Goal: Information Seeking & Learning: Learn about a topic

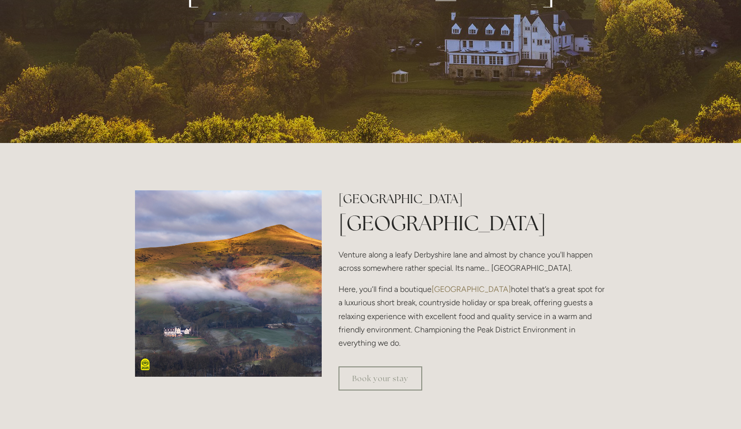
scroll to position [224, 0]
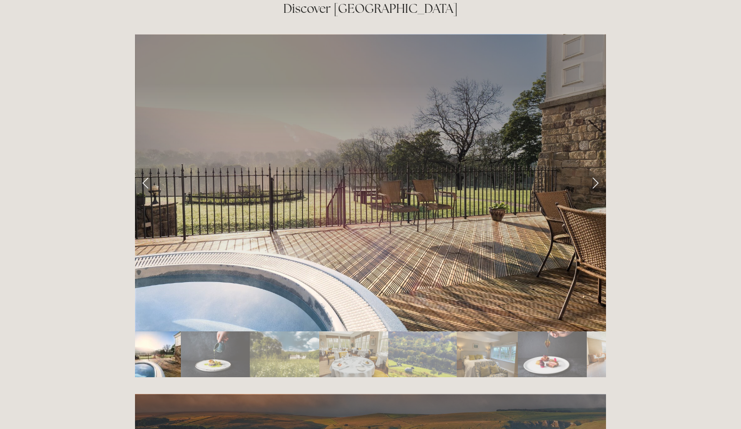
scroll to position [1671, 0]
click at [599, 168] on link "Next Slide" at bounding box center [595, 183] width 22 height 30
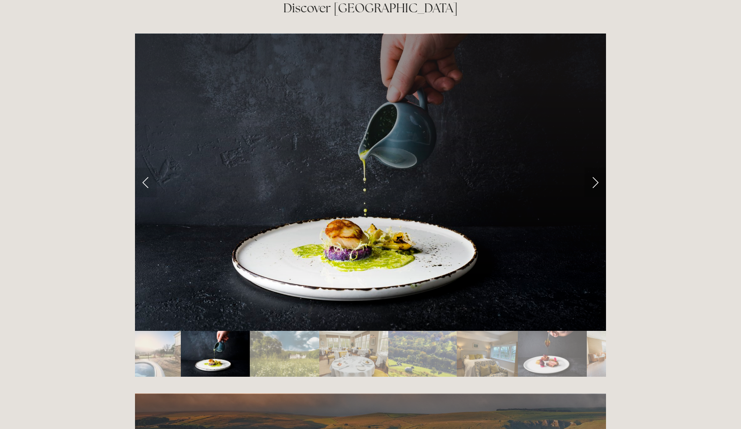
click at [597, 168] on link "Next Slide" at bounding box center [595, 183] width 22 height 30
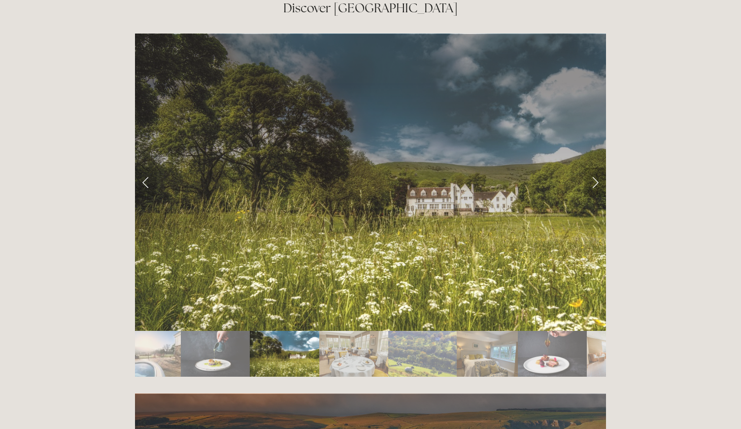
click at [606, 168] on link "Next Slide" at bounding box center [595, 183] width 22 height 30
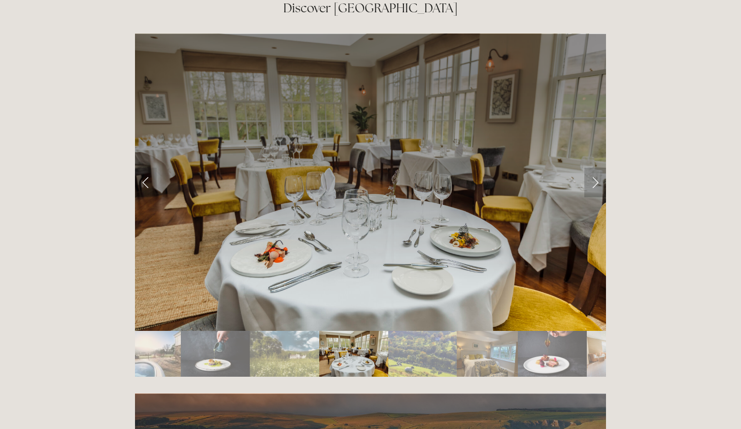
click at [606, 168] on link "Next Slide" at bounding box center [595, 183] width 22 height 30
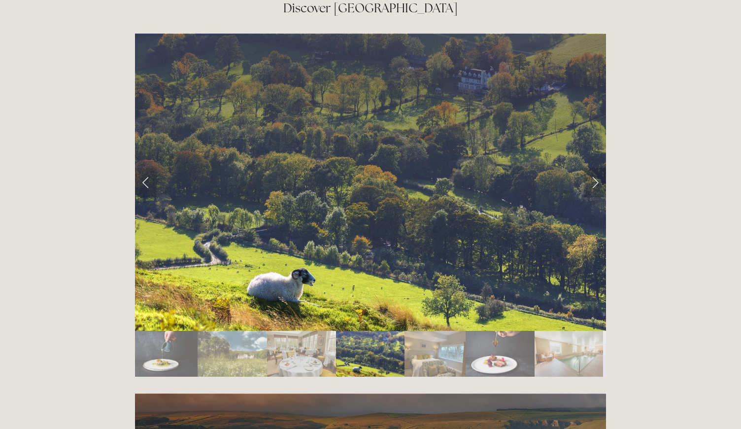
click at [599, 168] on link "Next Slide" at bounding box center [595, 183] width 22 height 30
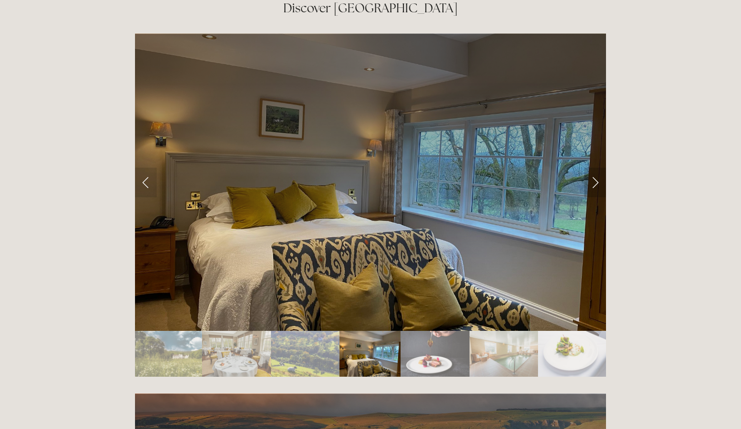
click at [603, 168] on link "Next Slide" at bounding box center [595, 183] width 22 height 30
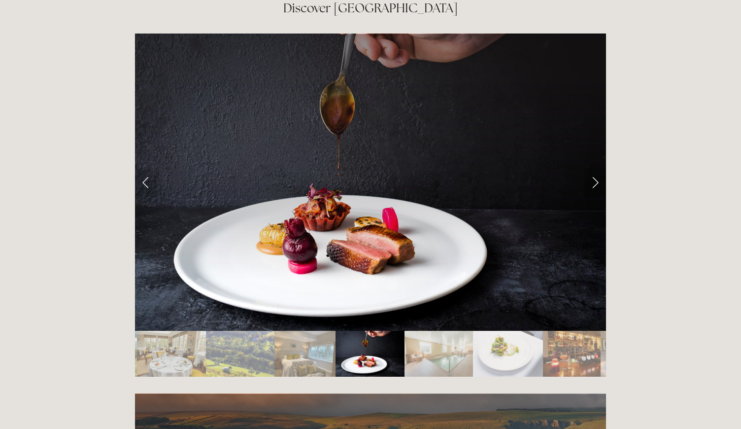
click at [604, 168] on link "Next Slide" at bounding box center [595, 183] width 22 height 30
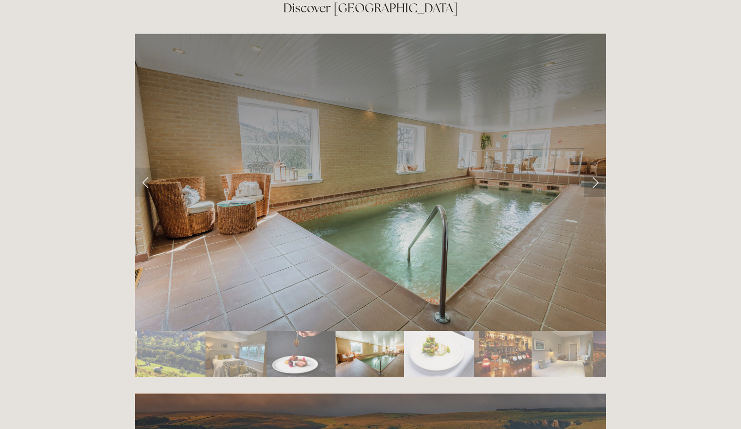
click at [606, 168] on link "Next Slide" at bounding box center [595, 183] width 22 height 30
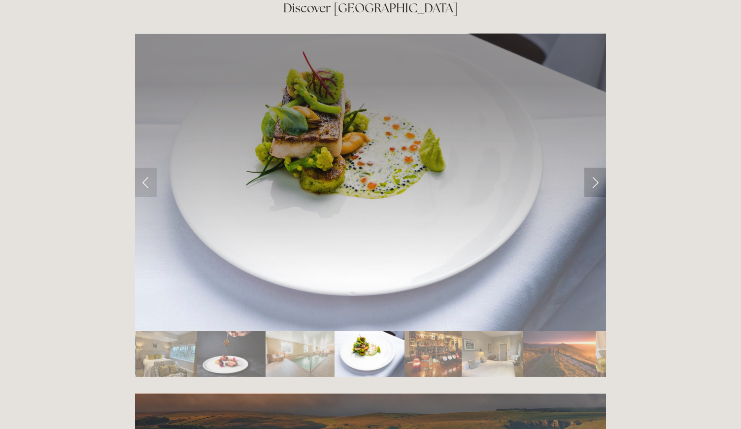
click at [599, 168] on link "Next Slide" at bounding box center [595, 183] width 22 height 30
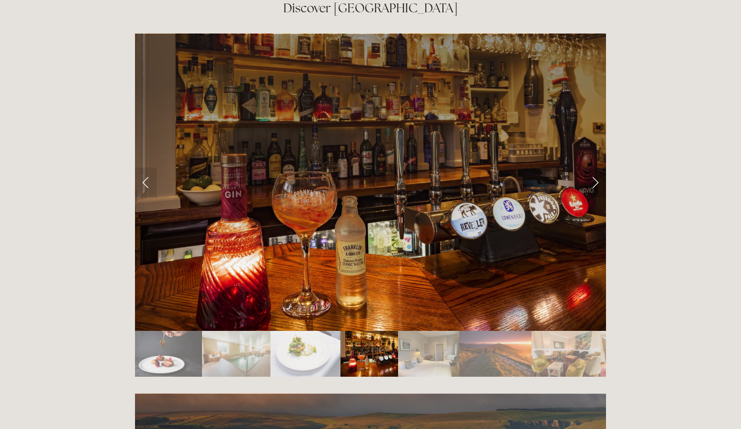
click at [605, 168] on link "Next Slide" at bounding box center [595, 183] width 22 height 30
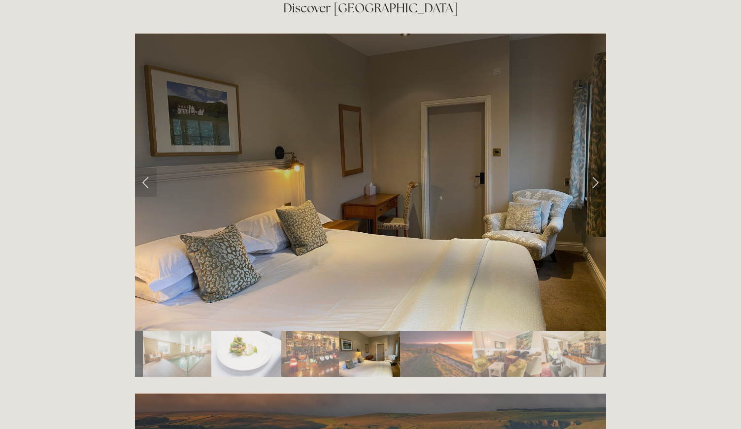
click at [603, 168] on link "Next Slide" at bounding box center [595, 183] width 22 height 30
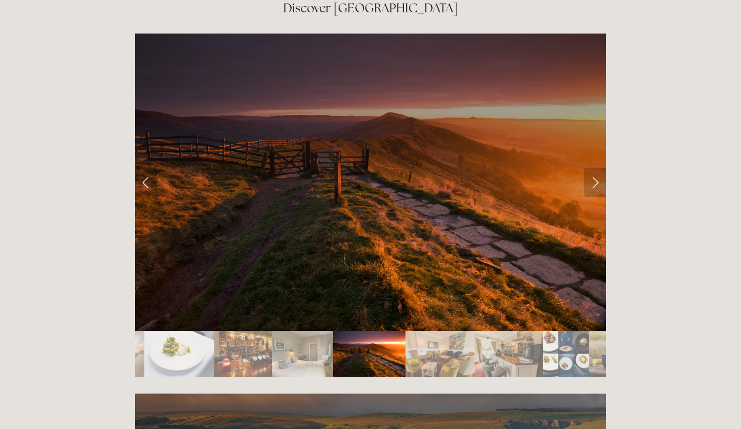
click at [603, 168] on link "Next Slide" at bounding box center [595, 183] width 22 height 30
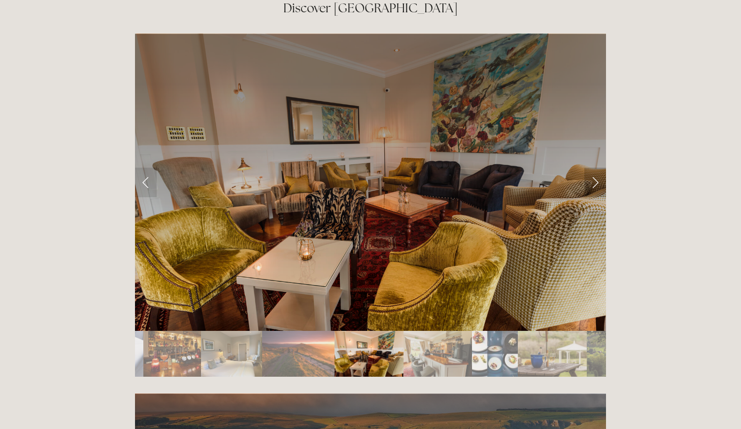
click at [603, 168] on link "Next Slide" at bounding box center [595, 183] width 22 height 30
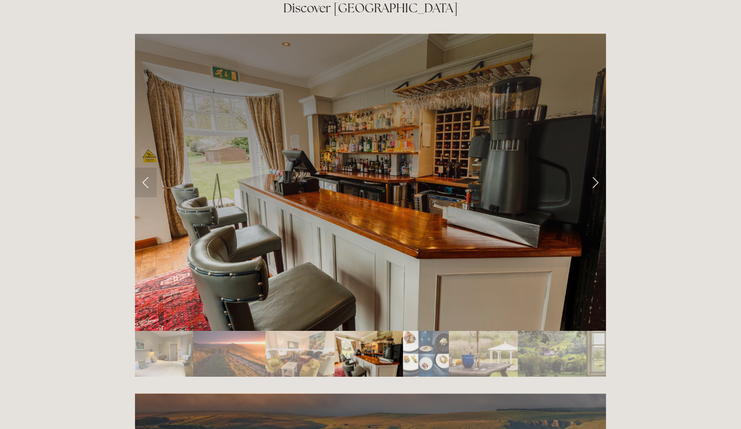
click at [605, 168] on link "Next Slide" at bounding box center [595, 183] width 22 height 30
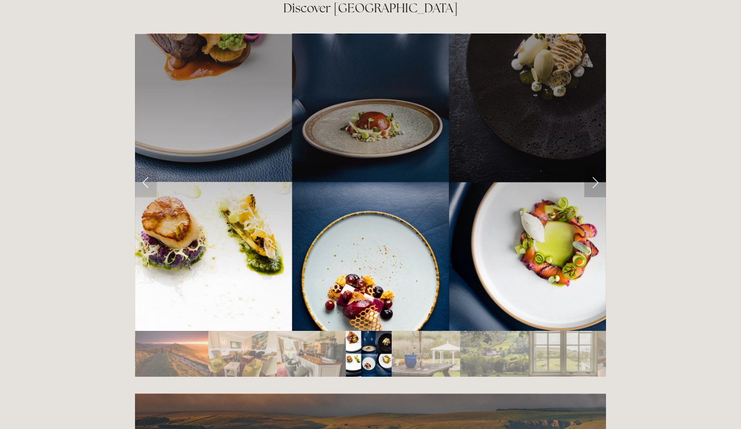
click at [601, 168] on link "Next Slide" at bounding box center [595, 183] width 22 height 30
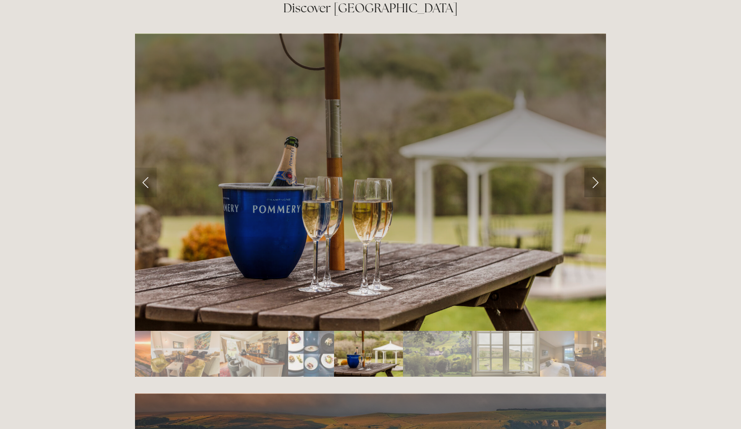
click at [604, 168] on link "Next Slide" at bounding box center [595, 183] width 22 height 30
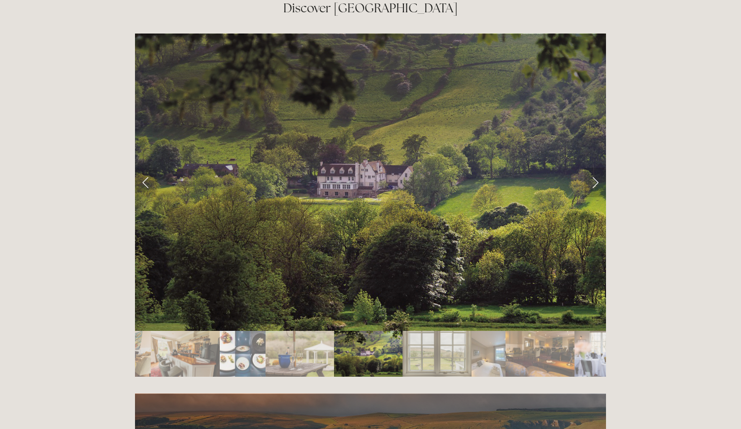
click at [600, 168] on link "Next Slide" at bounding box center [595, 183] width 22 height 30
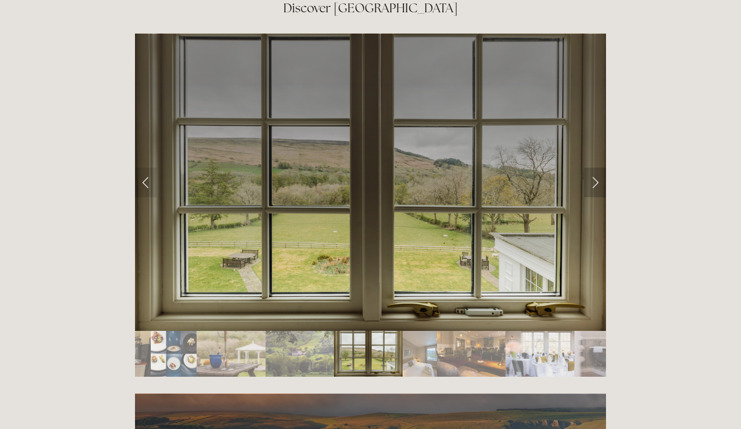
click at [603, 168] on link "Next Slide" at bounding box center [595, 183] width 22 height 30
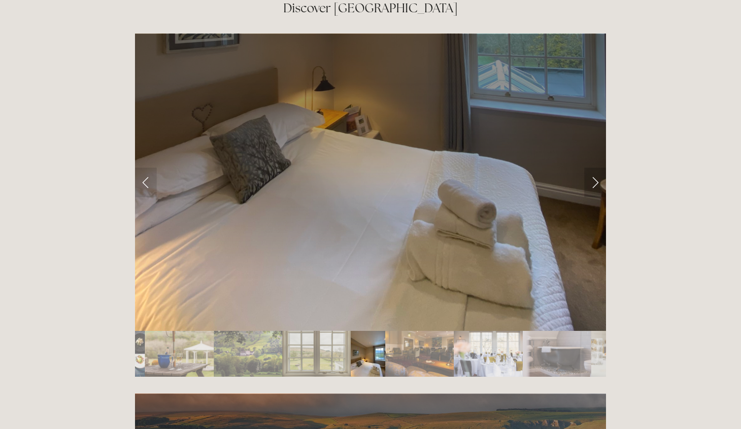
click at [606, 168] on link "Next Slide" at bounding box center [595, 183] width 22 height 30
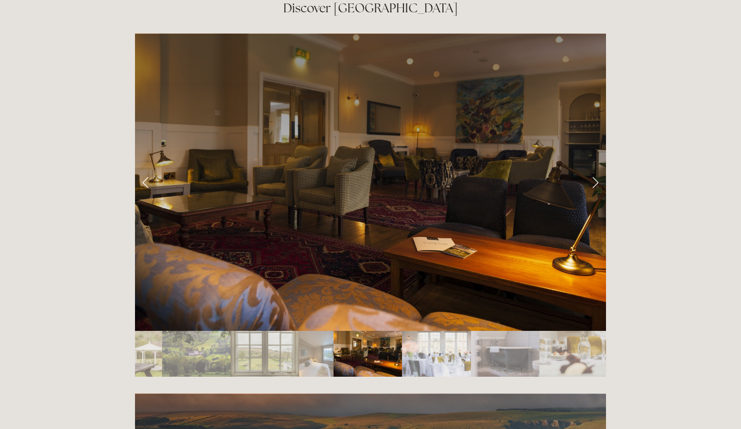
click at [609, 134] on div at bounding box center [371, 205] width 488 height 360
click at [605, 168] on link "Next Slide" at bounding box center [595, 183] width 22 height 30
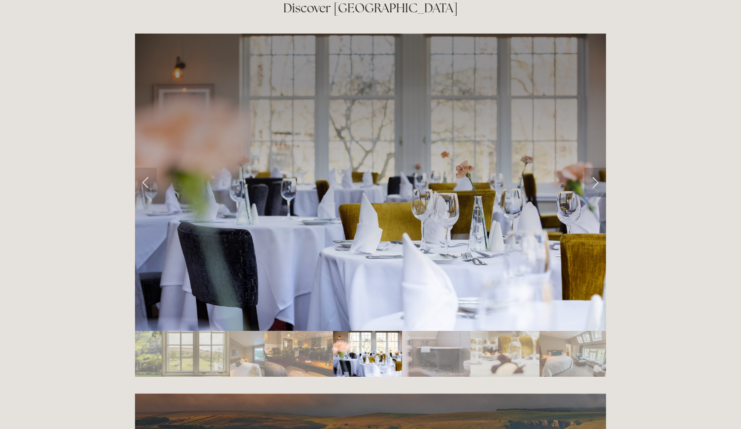
click at [604, 168] on link "Next Slide" at bounding box center [595, 183] width 22 height 30
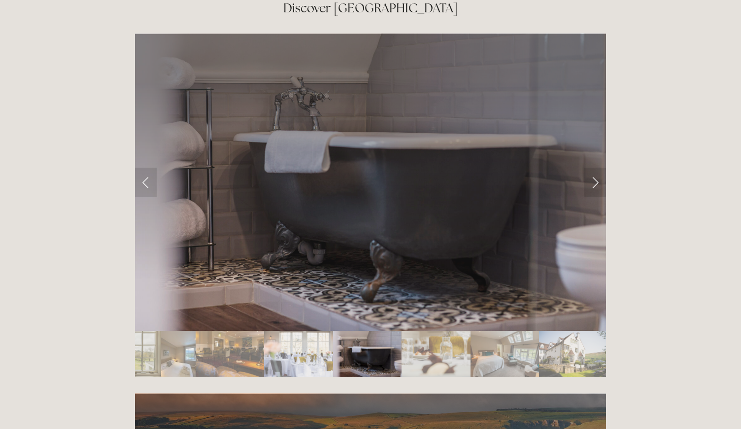
click at [614, 135] on div at bounding box center [371, 205] width 488 height 360
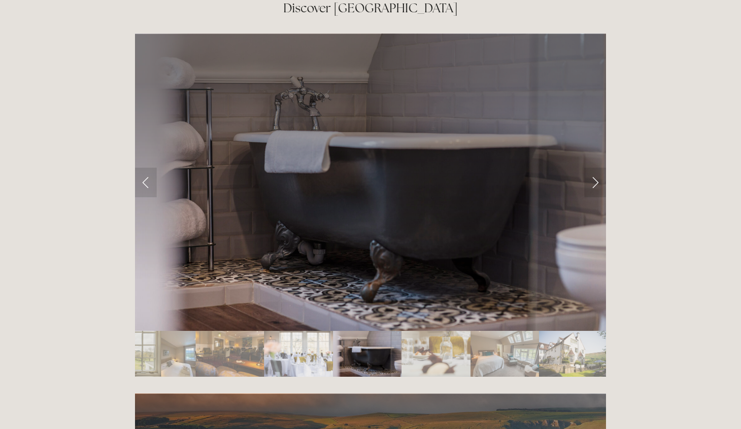
click at [607, 134] on div at bounding box center [371, 205] width 488 height 360
click at [602, 168] on link "Next Slide" at bounding box center [595, 183] width 22 height 30
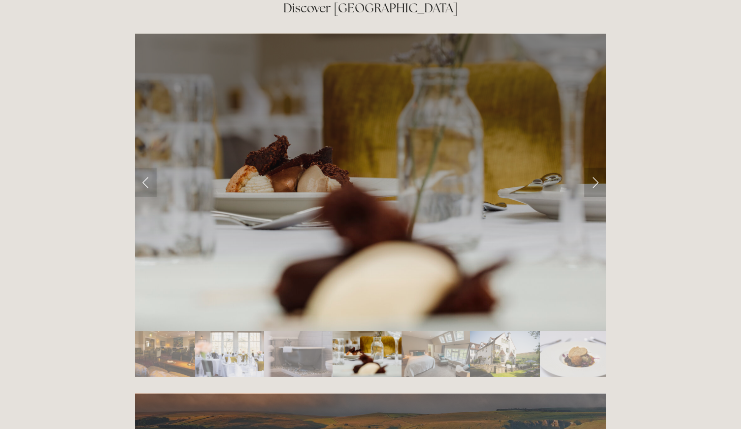
click at [602, 168] on link "Next Slide" at bounding box center [595, 183] width 22 height 30
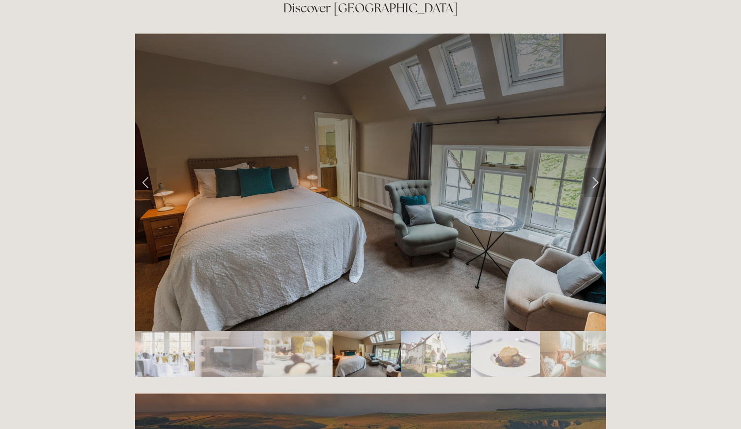
click at [600, 168] on link "Next Slide" at bounding box center [595, 183] width 22 height 30
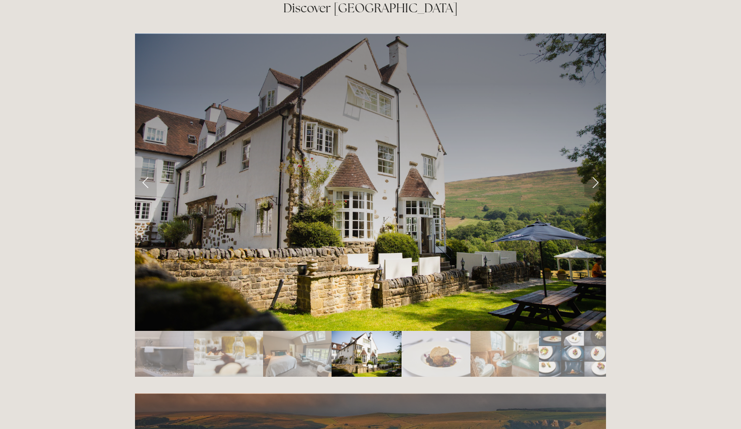
click at [605, 168] on link "Next Slide" at bounding box center [595, 183] width 22 height 30
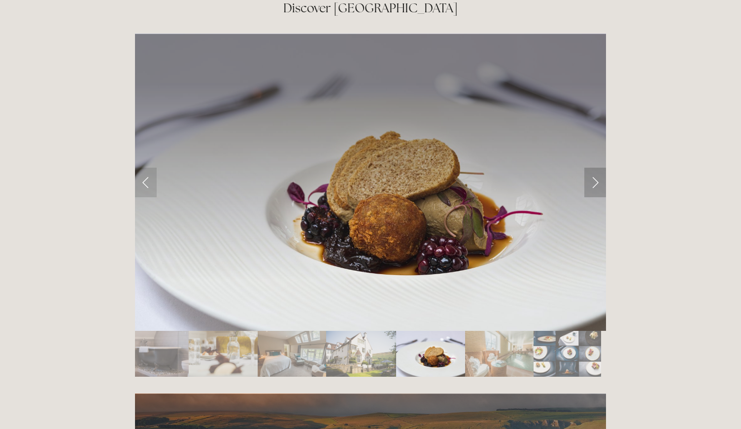
click at [603, 168] on link "Next Slide" at bounding box center [595, 183] width 22 height 30
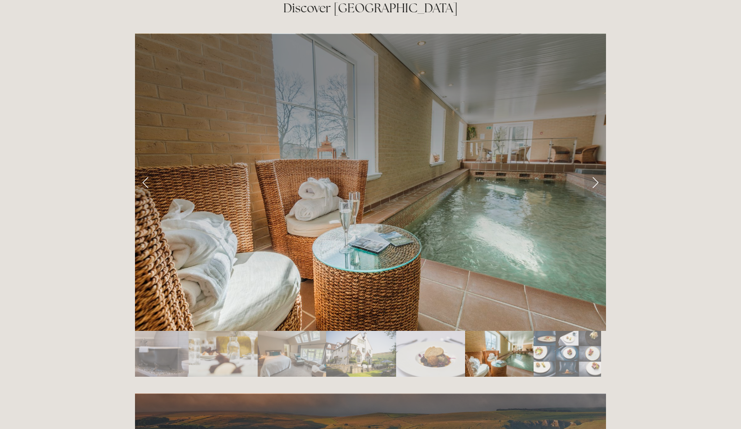
click at [607, 136] on div at bounding box center [371, 205] width 488 height 360
click at [602, 168] on link "Next Slide" at bounding box center [595, 183] width 22 height 30
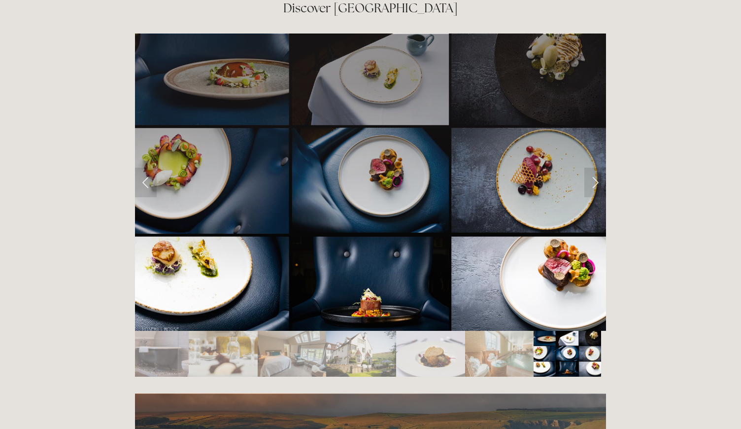
click at [608, 133] on div at bounding box center [371, 205] width 488 height 360
click at [604, 168] on link "Next Slide" at bounding box center [595, 183] width 22 height 30
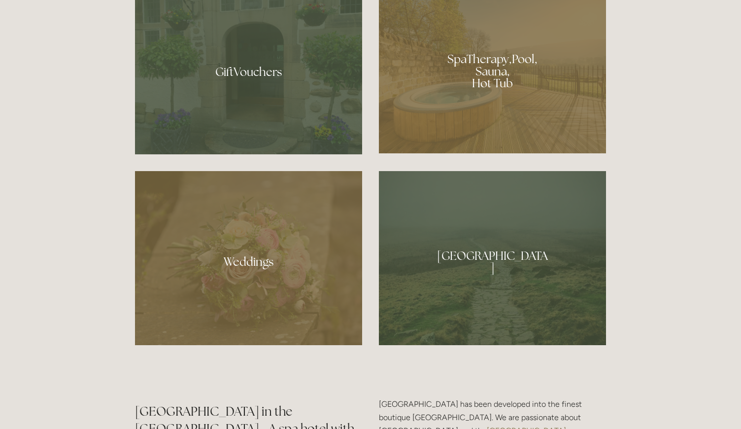
scroll to position [862, 0]
click at [586, 297] on div at bounding box center [492, 258] width 227 height 174
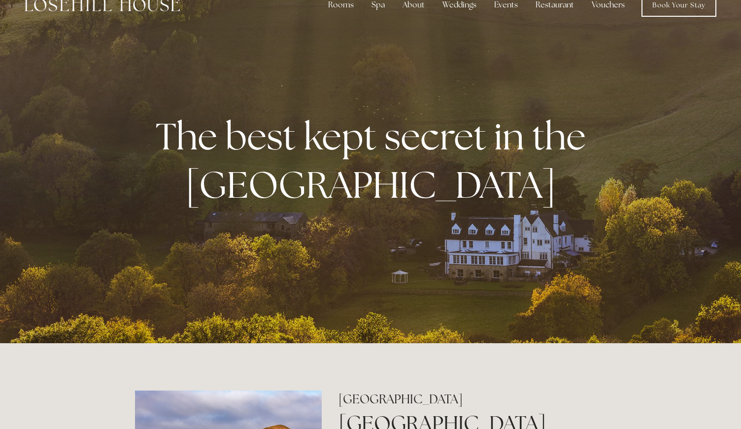
scroll to position [0, 0]
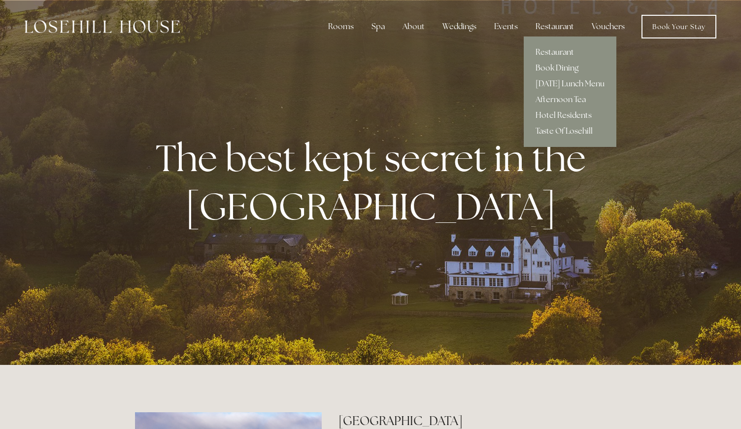
click at [564, 28] on div "Restaurant" at bounding box center [555, 27] width 54 height 20
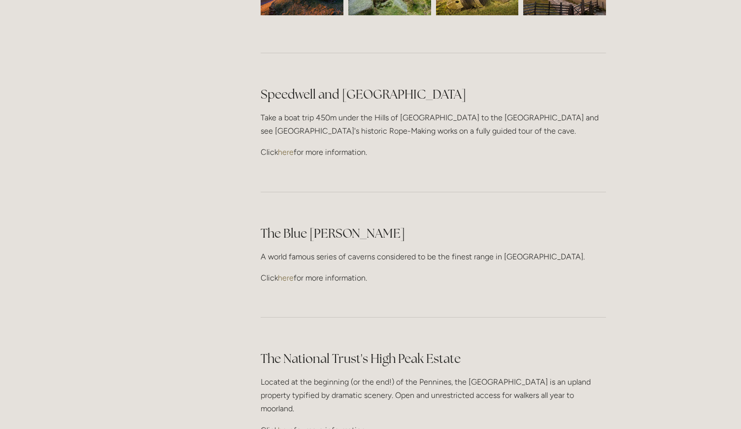
scroll to position [2703, 0]
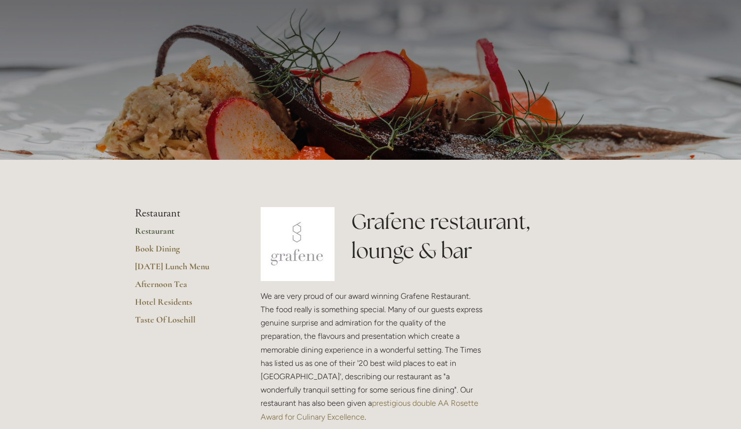
scroll to position [49, 0]
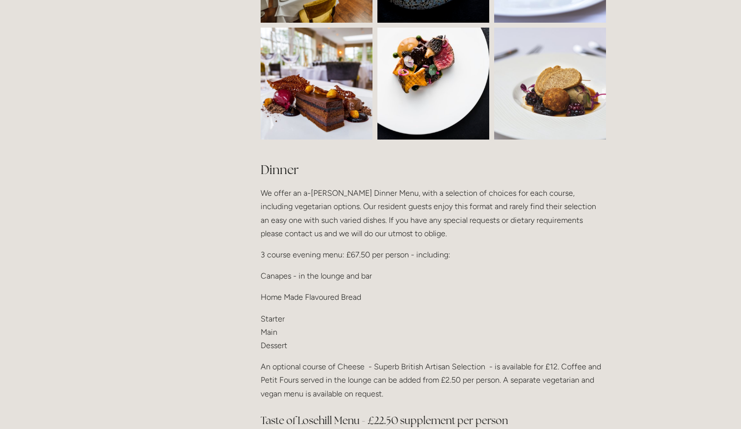
scroll to position [1037, 0]
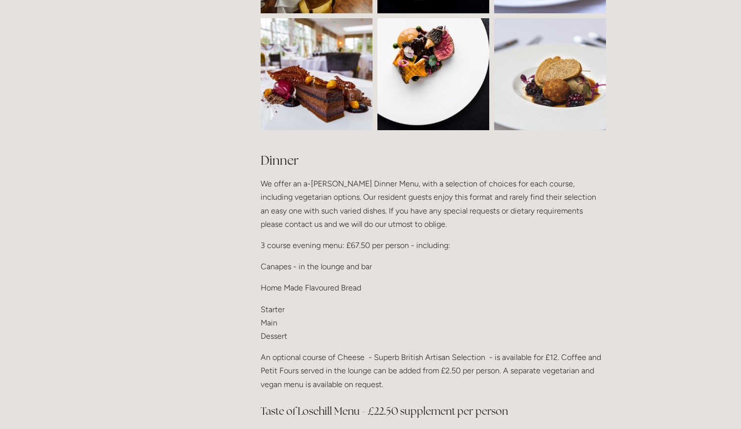
scroll to position [1050, 0]
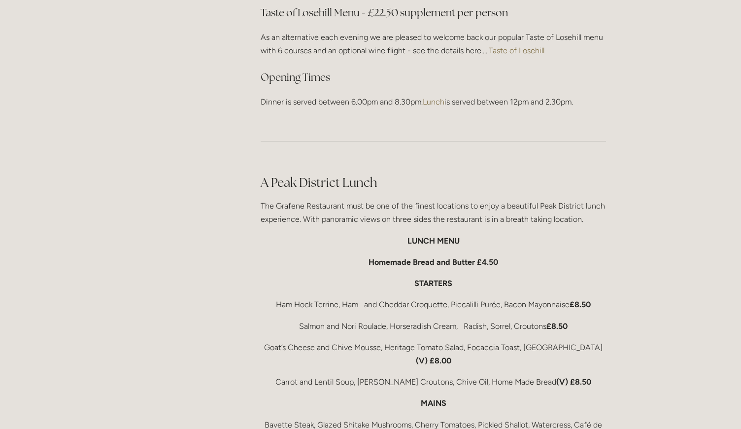
scroll to position [1447, 0]
click at [89, 390] on div "Rooms Rooms Your Stay Book a stay Offers Spa" at bounding box center [370, 414] width 741 height 3722
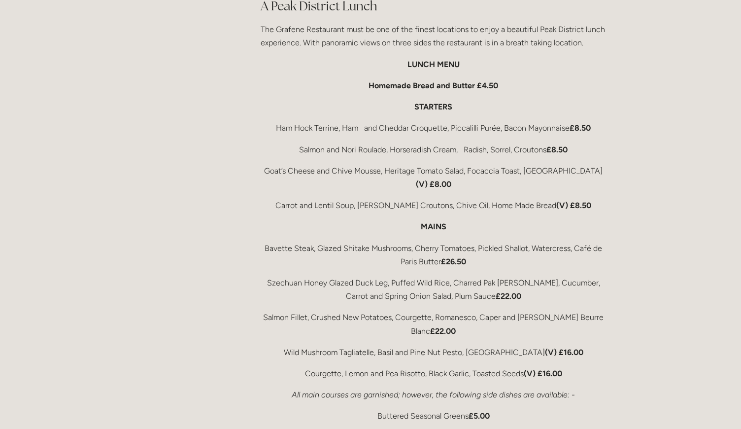
click at [87, 390] on div "Rooms Rooms Your Stay Book a stay Offers Spa" at bounding box center [370, 239] width 741 height 3722
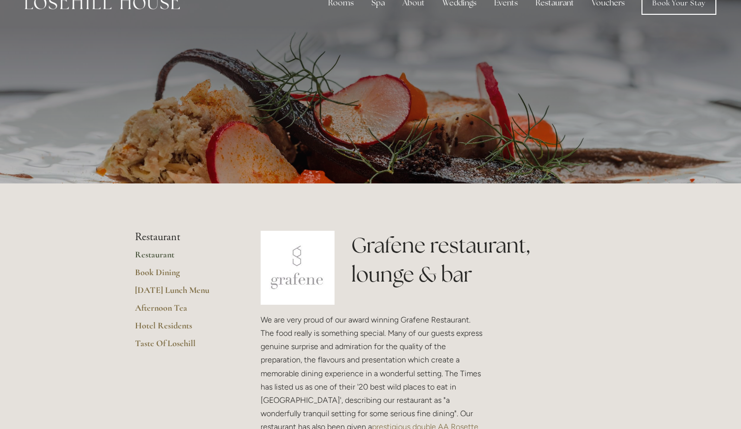
scroll to position [0, 0]
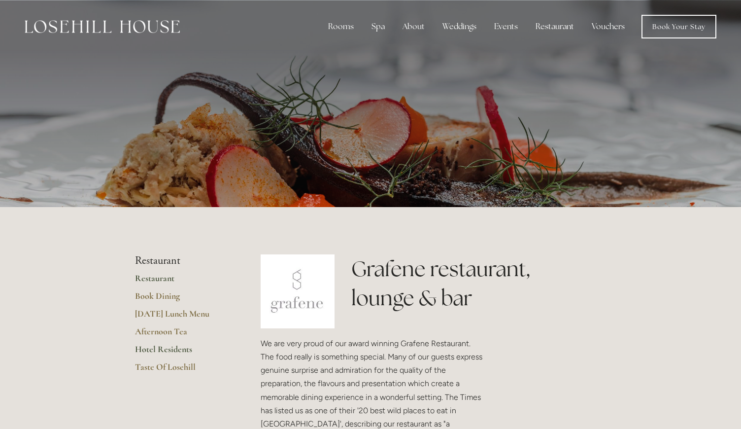
click at [145, 354] on link "Hotel Residents" at bounding box center [182, 352] width 94 height 18
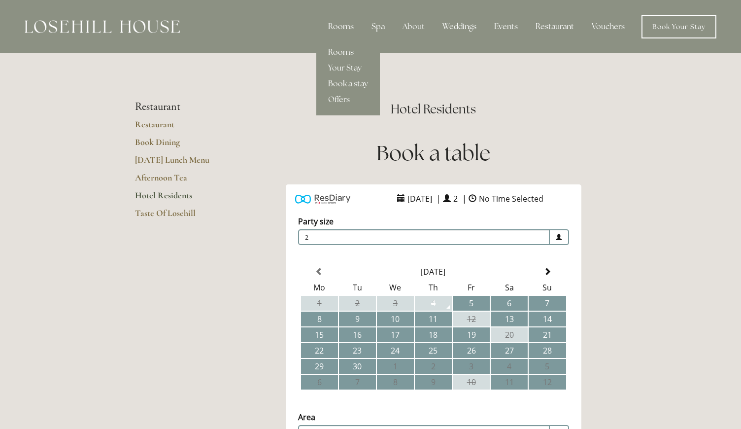
click at [339, 31] on div "Rooms" at bounding box center [340, 27] width 41 height 20
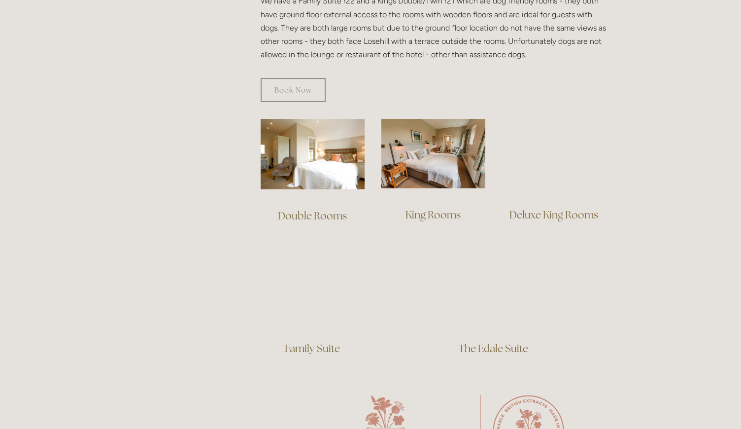
scroll to position [601, 0]
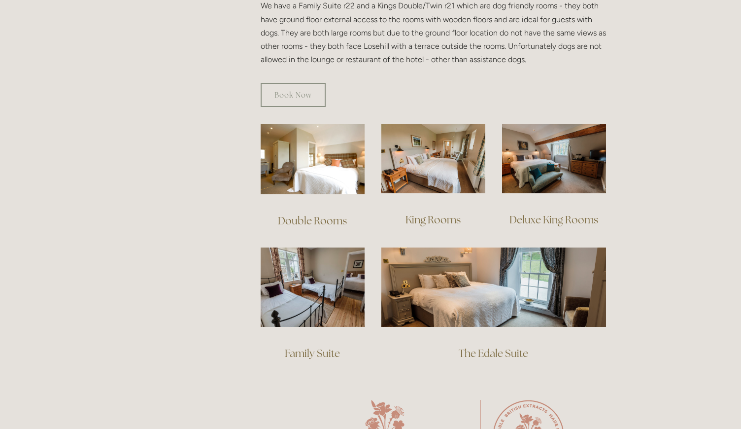
click at [318, 203] on div "Double Rooms" at bounding box center [312, 221] width 121 height 36
click at [308, 223] on div "Double Rooms" at bounding box center [312, 221] width 121 height 36
click at [293, 214] on link "Double Rooms" at bounding box center [312, 220] width 69 height 13
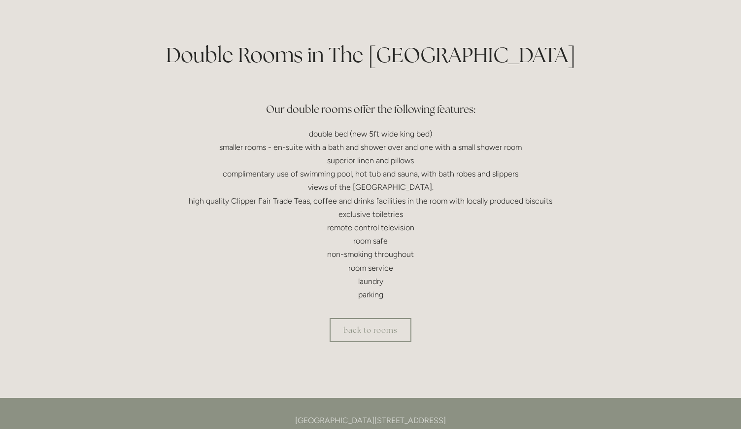
scroll to position [215, 0]
click at [684, 320] on div "Rooms Rooms Your Stay Book a stay Offers Spa" at bounding box center [370, 380] width 741 height 1191
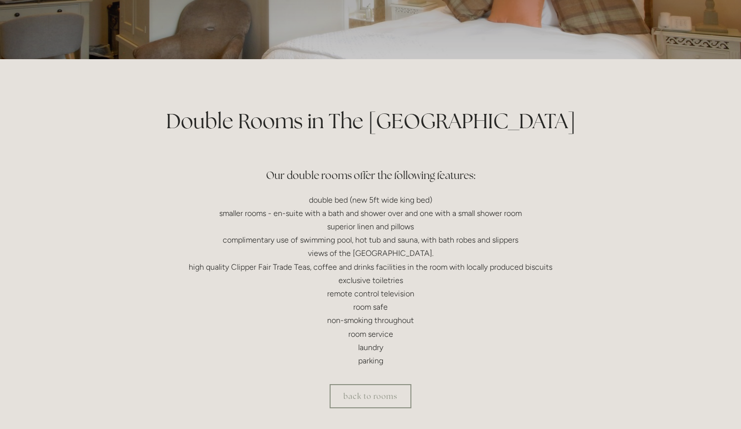
scroll to position [150, 0]
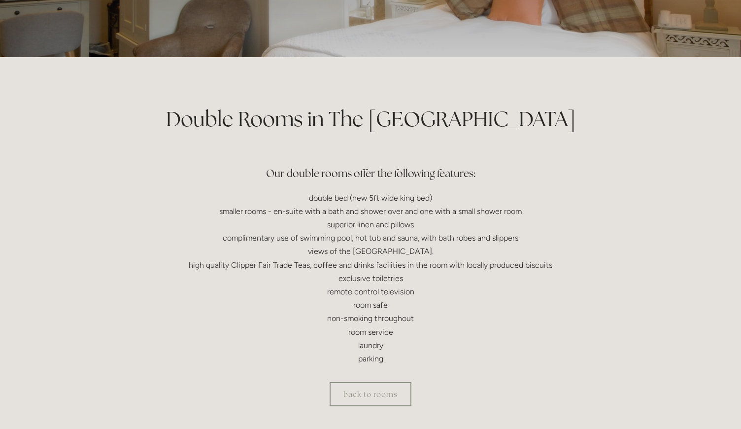
click at [358, 400] on link "back to rooms" at bounding box center [371, 394] width 82 height 24
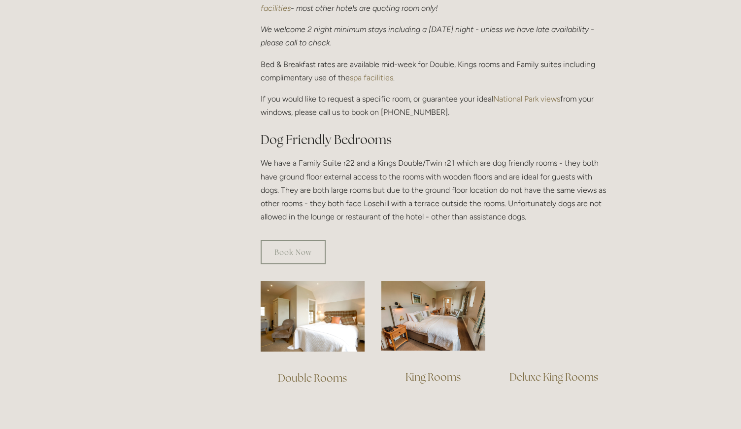
scroll to position [441, 0]
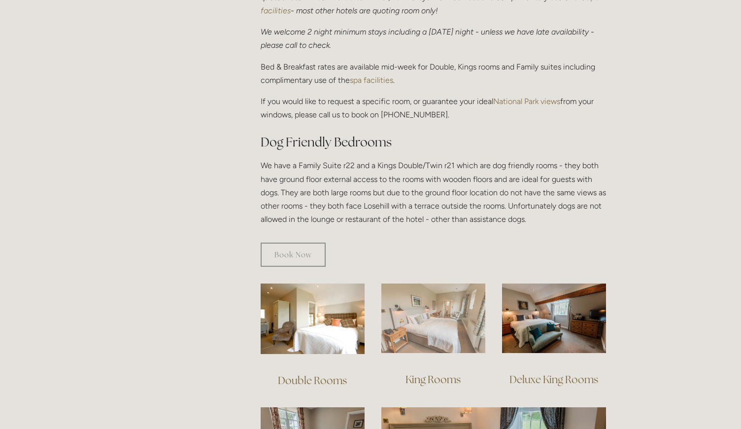
click at [421, 323] on img at bounding box center [433, 317] width 104 height 69
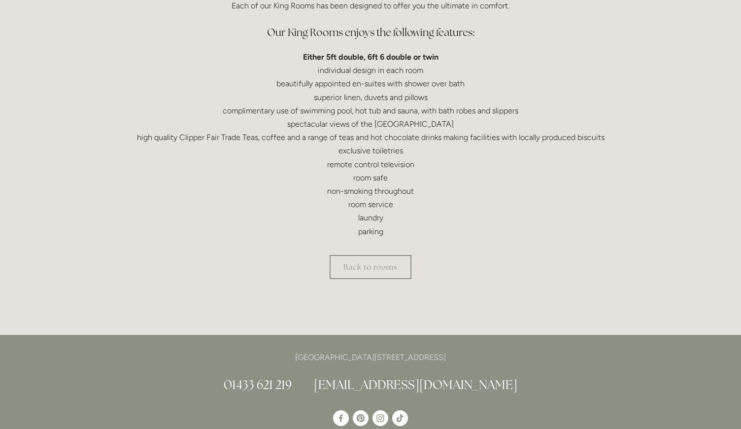
scroll to position [294, 0]
click at [375, 272] on link "Back to rooms" at bounding box center [371, 268] width 82 height 24
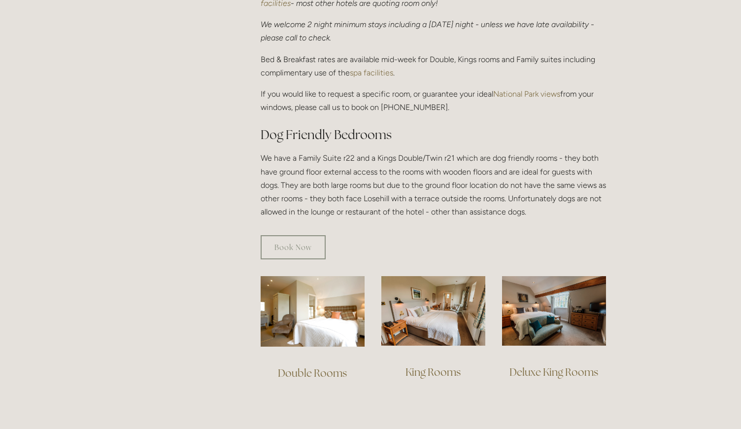
scroll to position [448, 0]
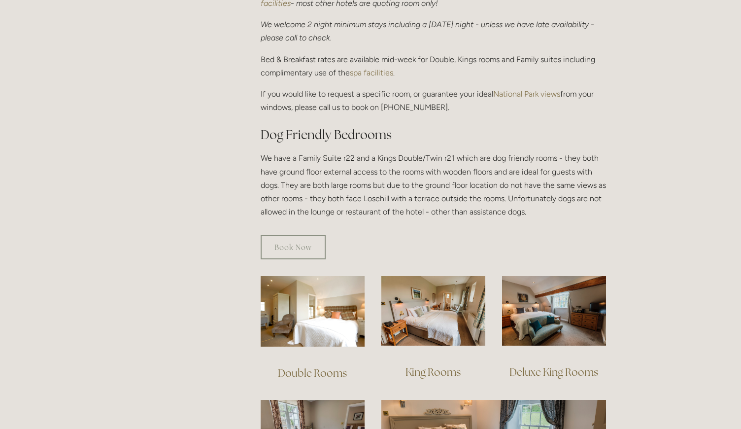
click at [555, 365] on link "Deluxe King Rooms" at bounding box center [553, 371] width 89 height 13
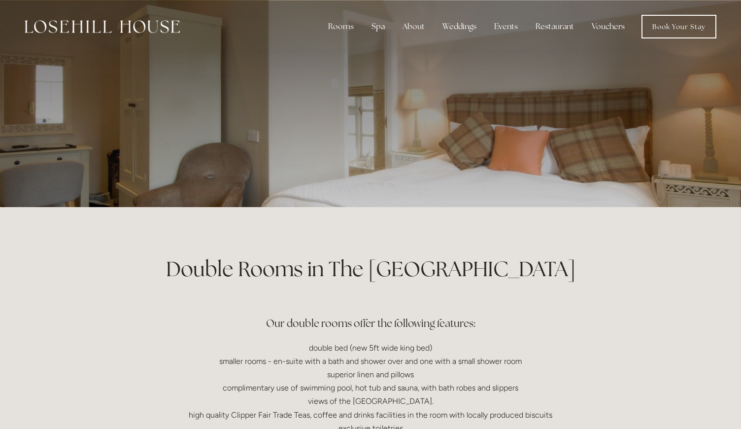
scroll to position [150, 0]
